Goal: Information Seeking & Learning: Learn about a topic

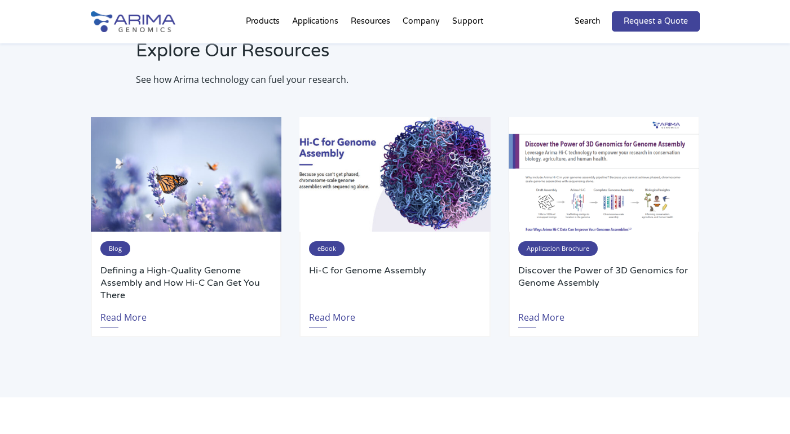
scroll to position [852, 0]
